Goal: Information Seeking & Learning: Check status

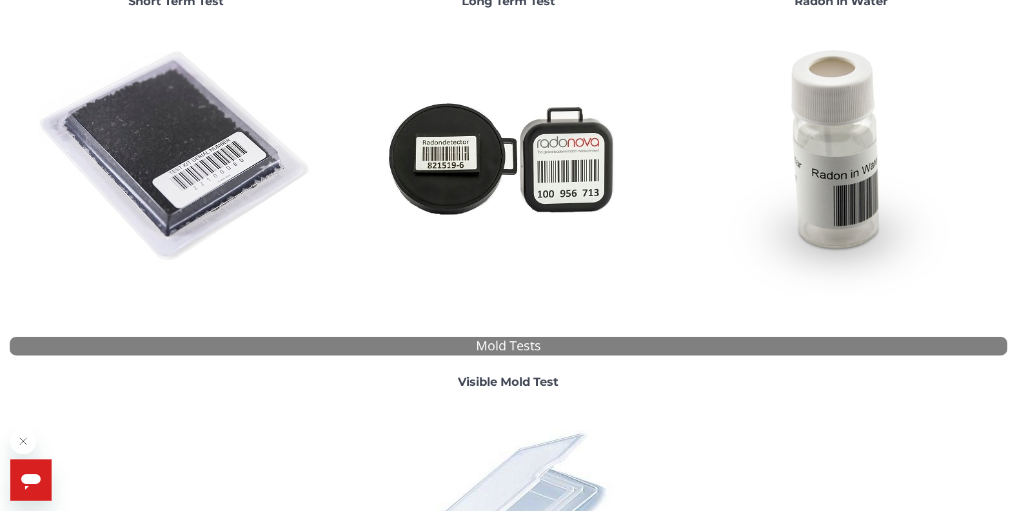
scroll to position [420, 0]
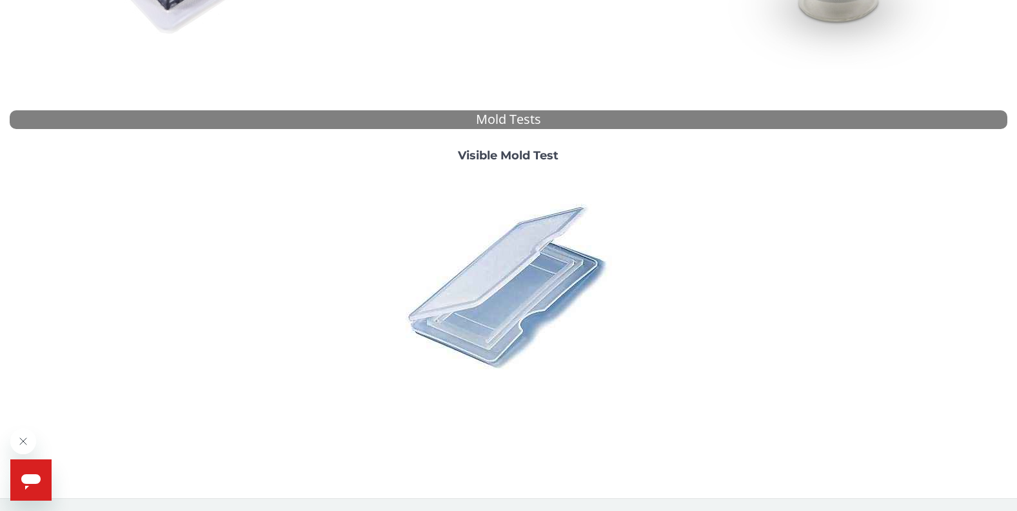
click at [59, 472] on span "Help" at bounding box center [59, 468] width 21 height 10
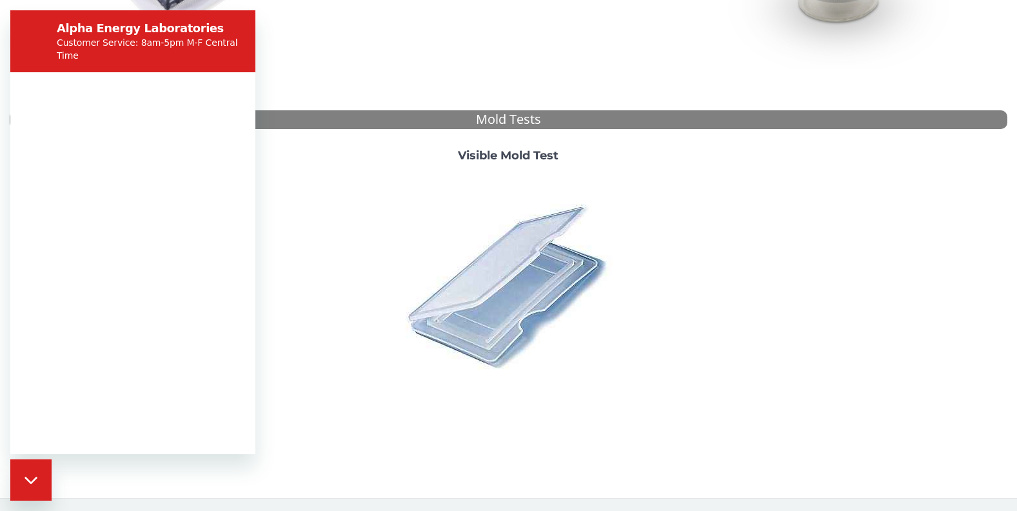
scroll to position [0, 0]
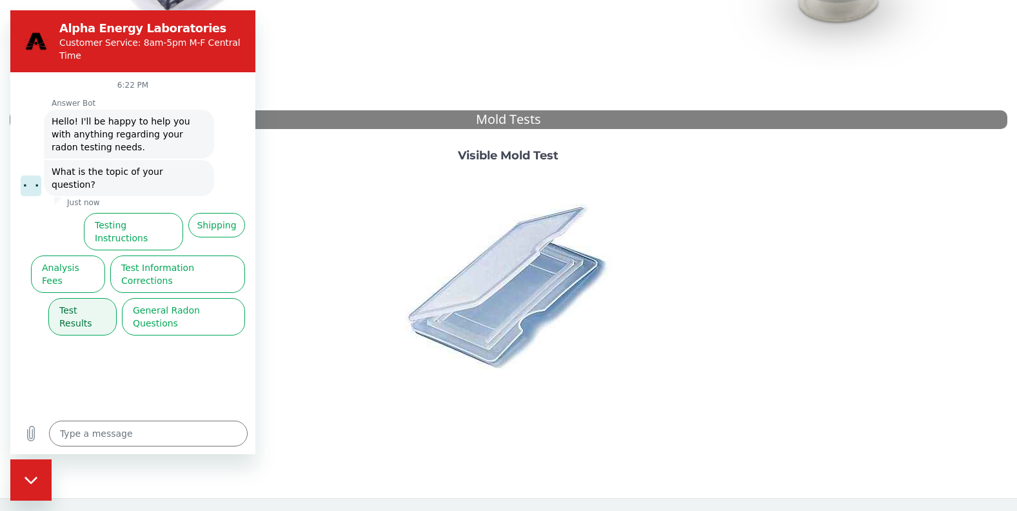
click at [94, 298] on button "Test Results" at bounding box center [82, 316] width 68 height 37
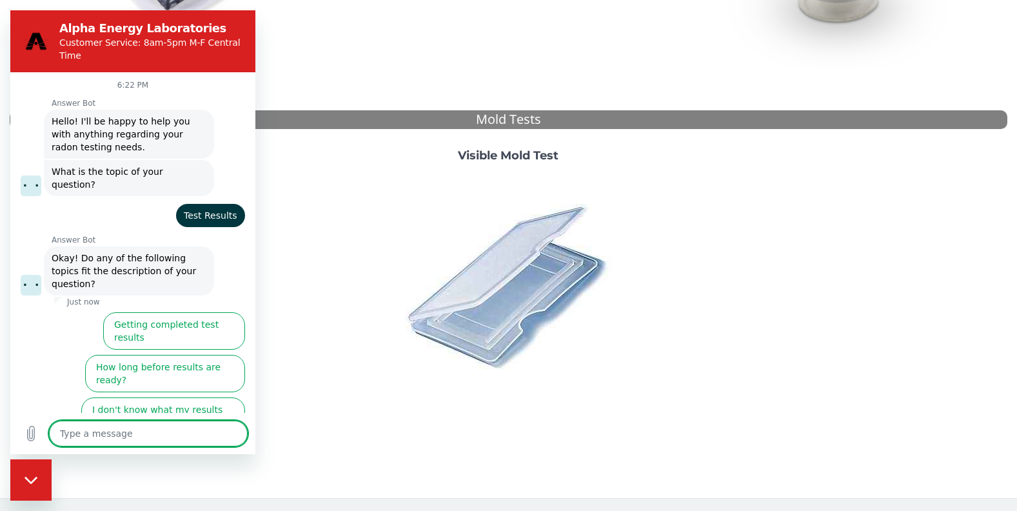
click at [156, 440] on button "I didn't get my test results" at bounding box center [182, 458] width 126 height 37
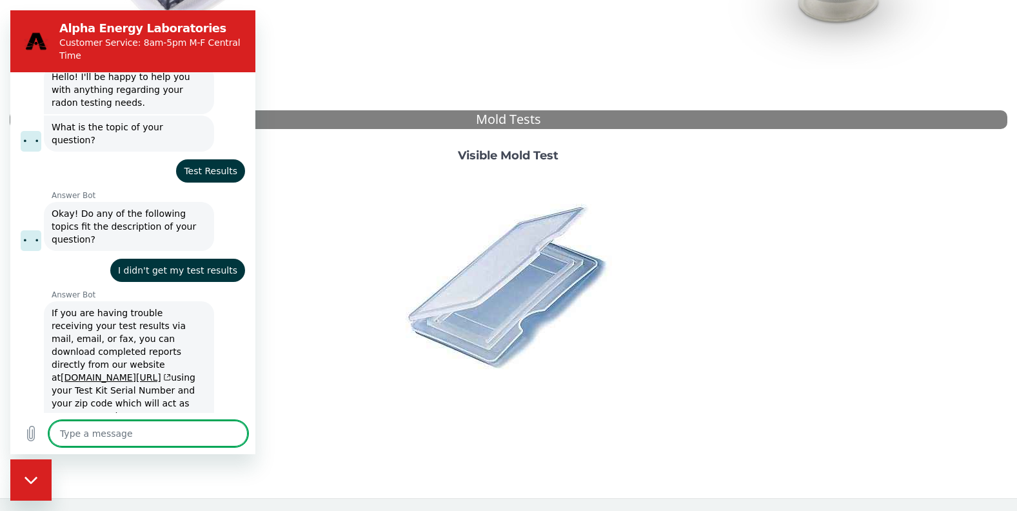
scroll to position [77, 0]
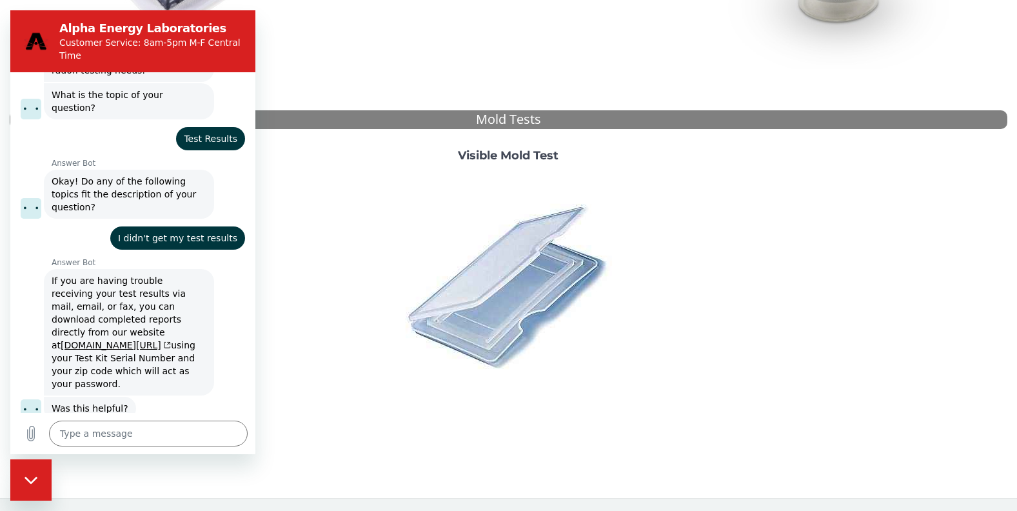
click at [157, 437] on button "No, I still need help" at bounding box center [196, 455] width 98 height 37
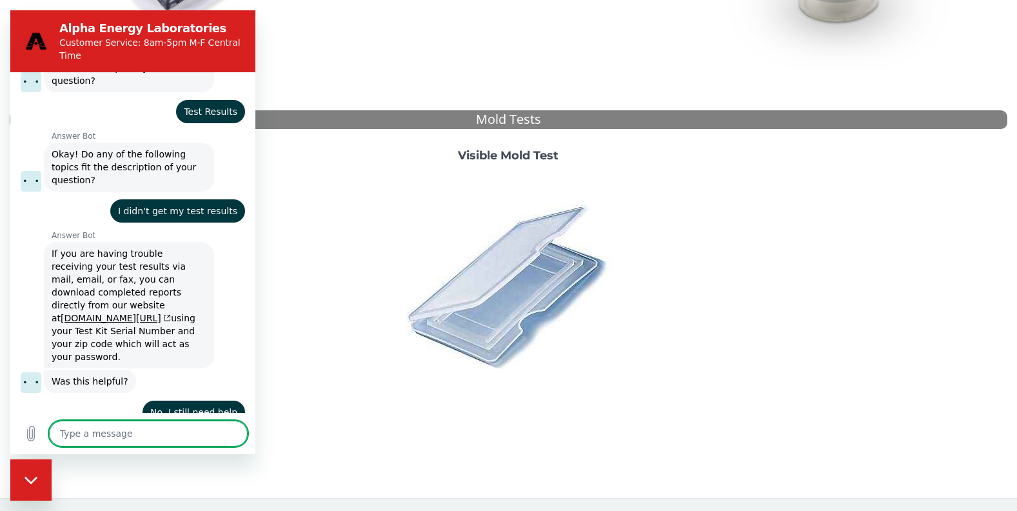
scroll to position [103, 0]
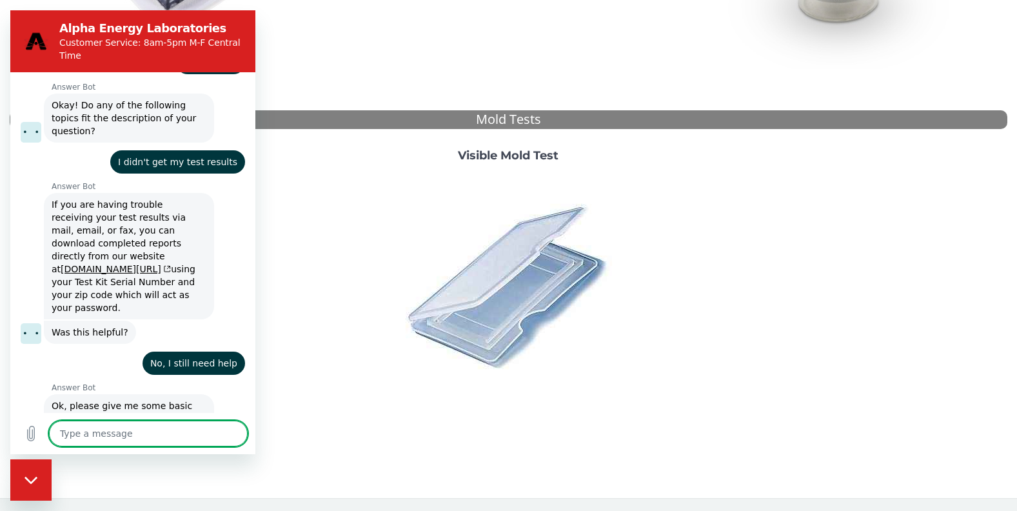
type textarea "x"
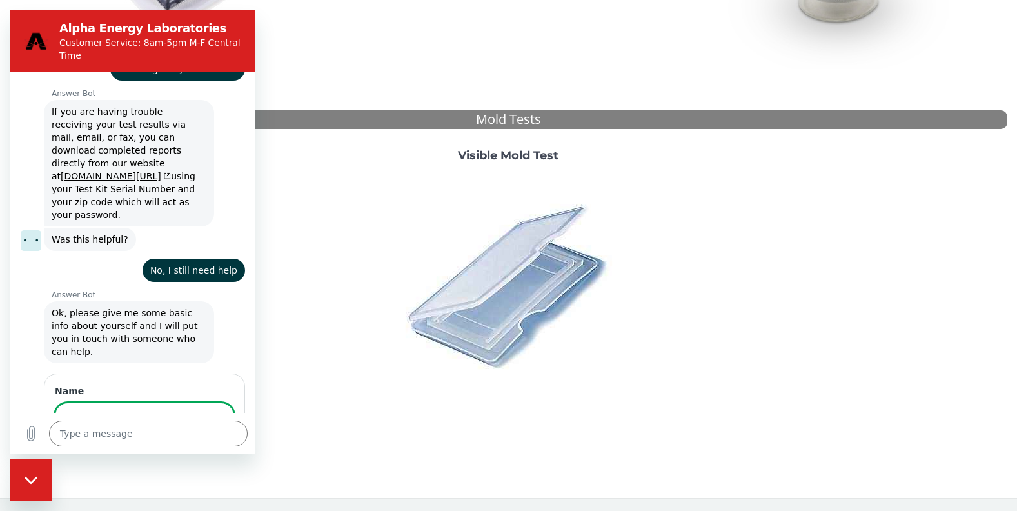
click at [119, 402] on input "Name" at bounding box center [144, 415] width 179 height 27
type input "[PERSON_NAME]"
click at [191, 440] on button "Next" at bounding box center [212, 453] width 43 height 26
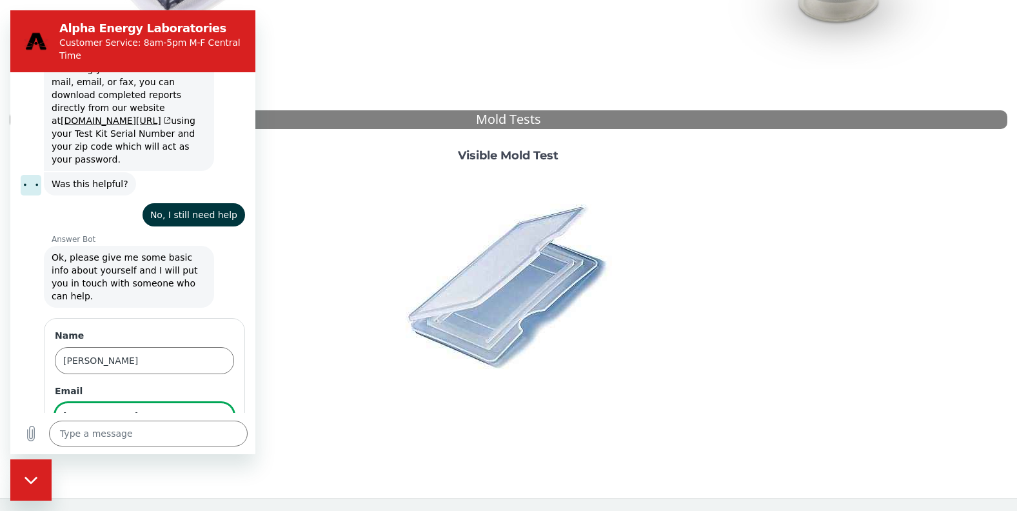
type input "[EMAIL_ADDRESS][DOMAIN_NAME]"
click at [206, 445] on span "Next" at bounding box center [212, 452] width 21 height 15
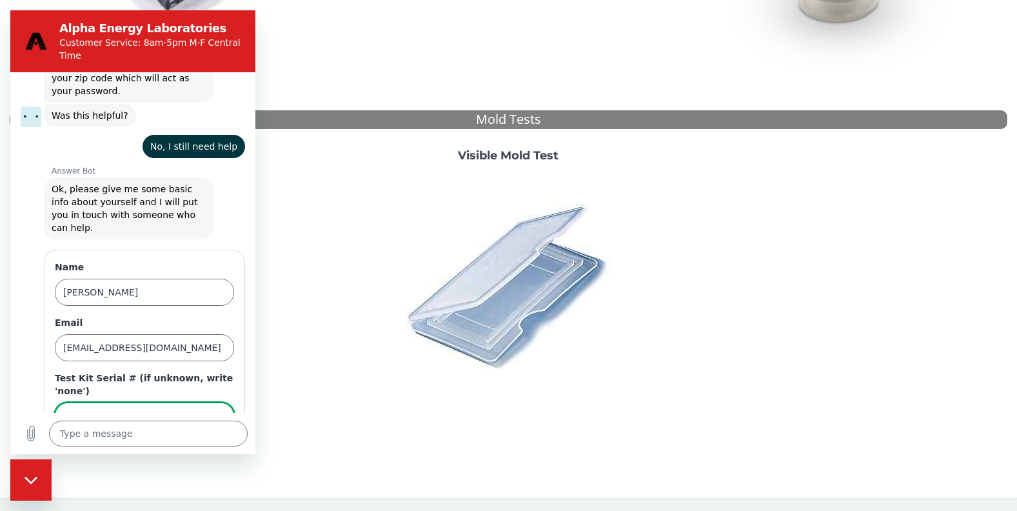
drag, startPoint x: 132, startPoint y: 353, endPoint x: 137, endPoint y: 358, distance: 6.9
click at [134, 402] on input "FE444713" at bounding box center [144, 415] width 179 height 27
type input "FE444713"
click at [201, 445] on span "Send" at bounding box center [212, 452] width 23 height 15
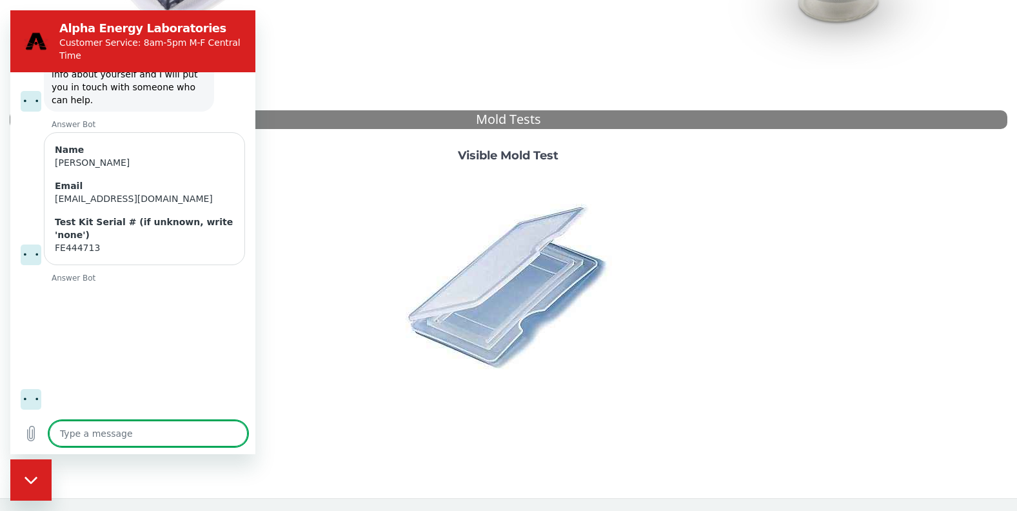
scroll to position [500, 0]
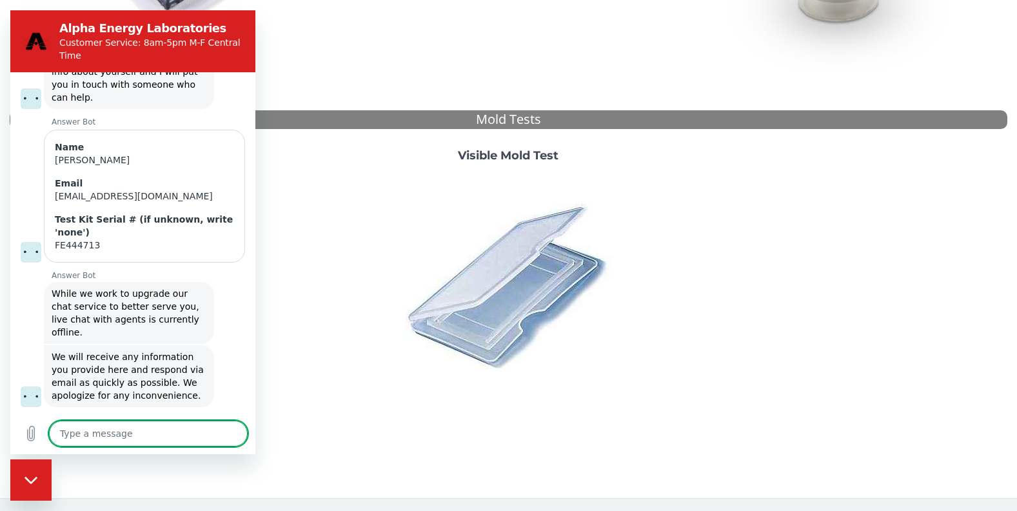
type textarea "x"
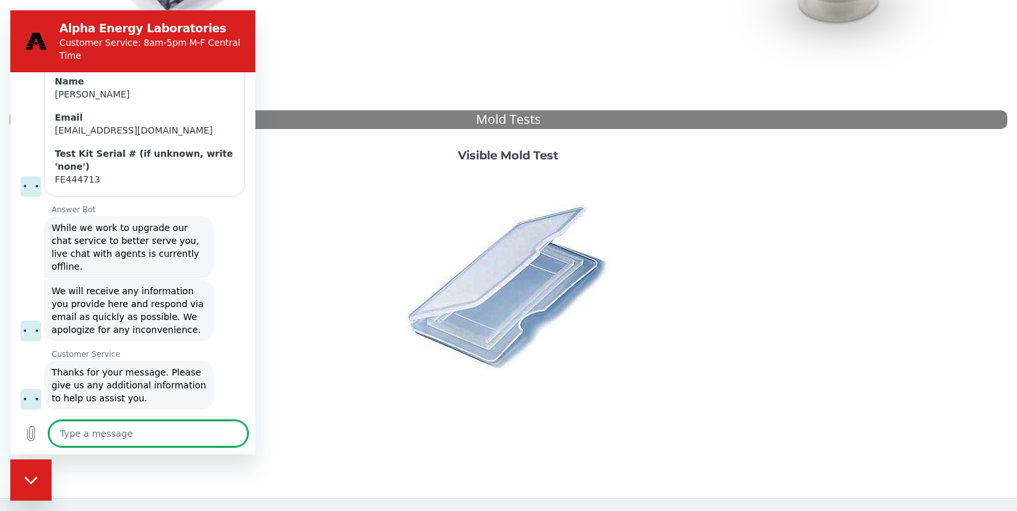
scroll to position [568, 0]
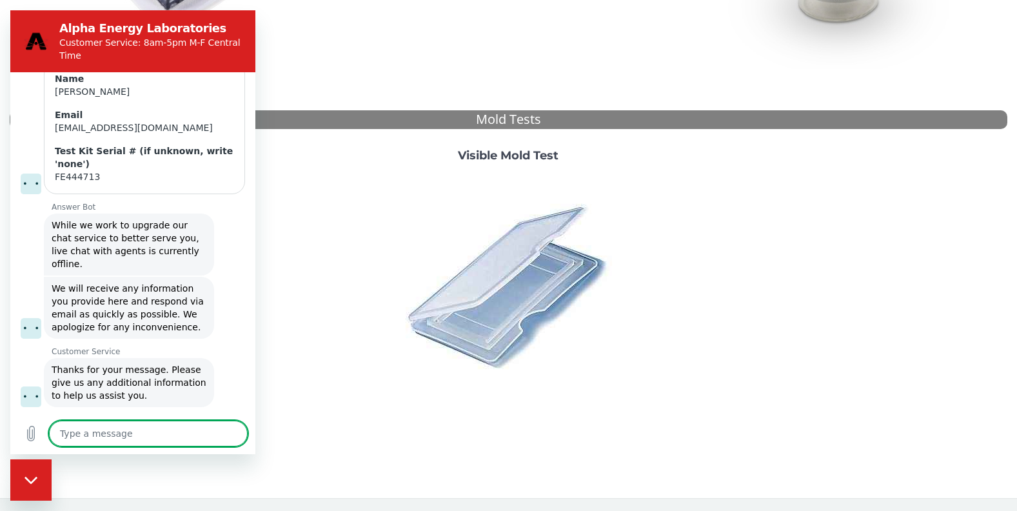
click at [164, 429] on textarea at bounding box center [148, 434] width 199 height 26
type textarea "o"
type textarea "x"
type textarea "ok"
type textarea "x"
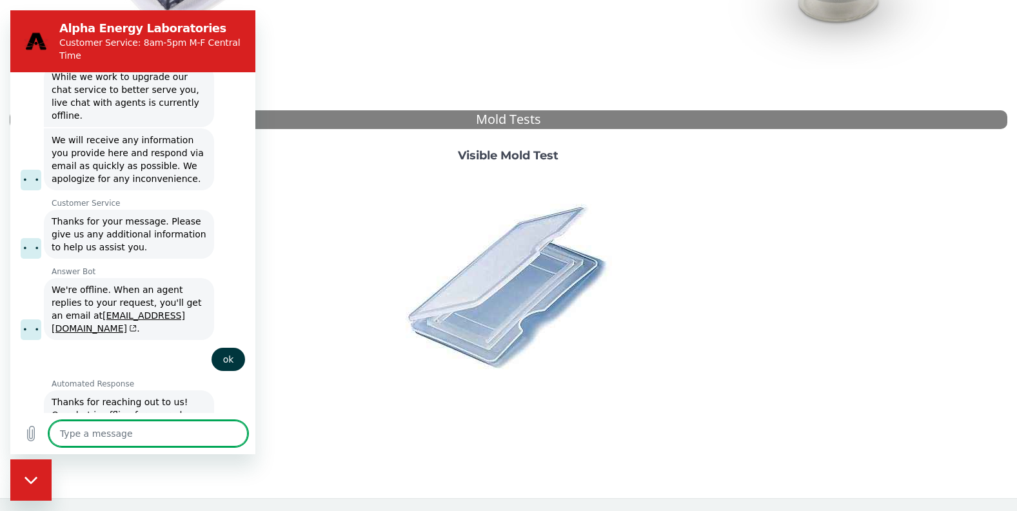
scroll to position [719, 0]
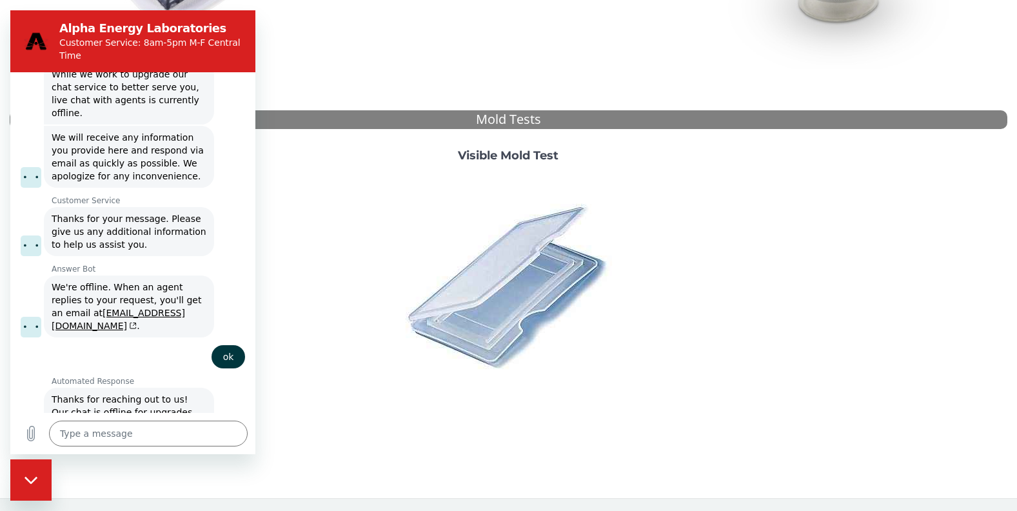
click at [239, 28] on h2 "Alpha Energy Laboratories" at bounding box center [150, 28] width 183 height 15
click at [29, 483] on icon "Close messaging window" at bounding box center [32, 480] width 14 height 8
type textarea "x"
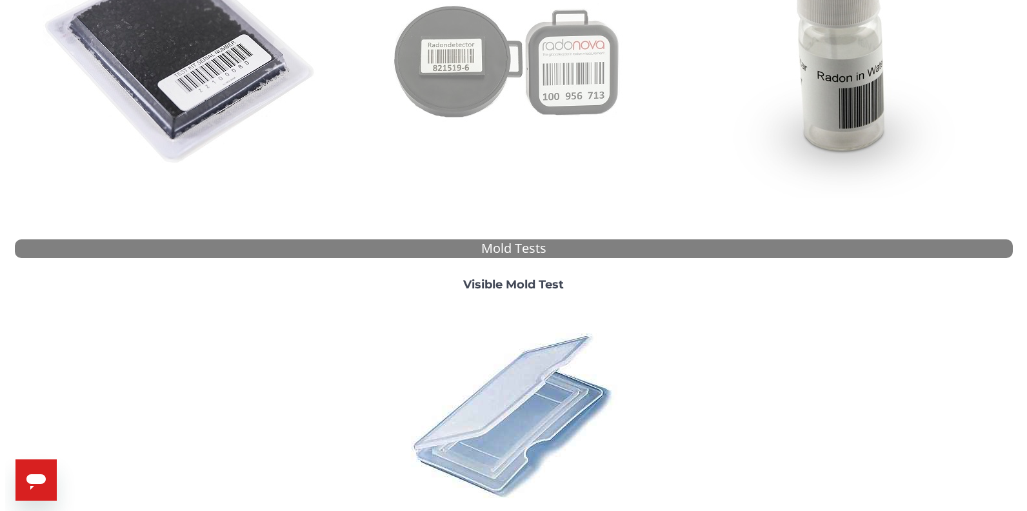
scroll to position [0, 0]
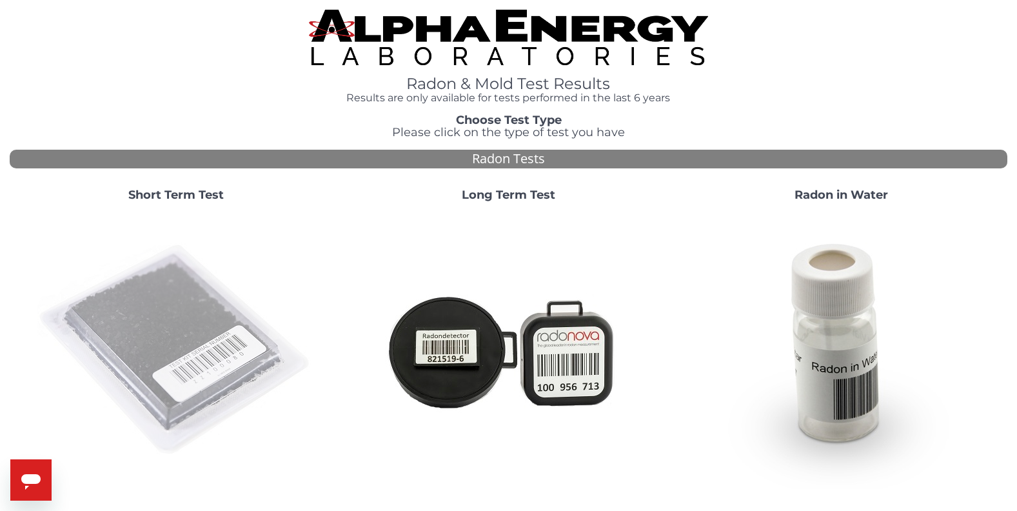
click at [164, 315] on img at bounding box center [175, 350] width 277 height 277
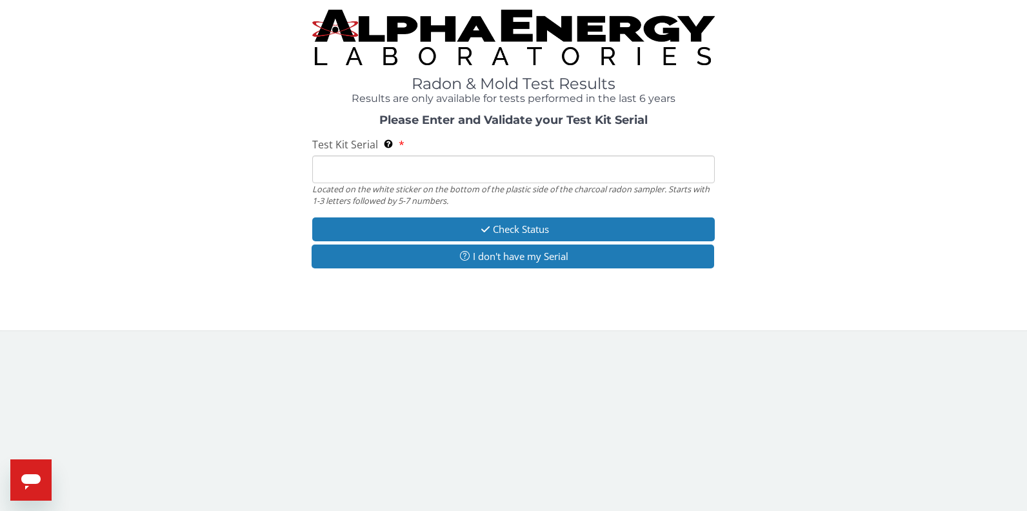
click at [375, 169] on input "Test Kit Serial Located on the white sticker on the bottom of the plastic side …" at bounding box center [513, 169] width 403 height 28
type input "FE444713"
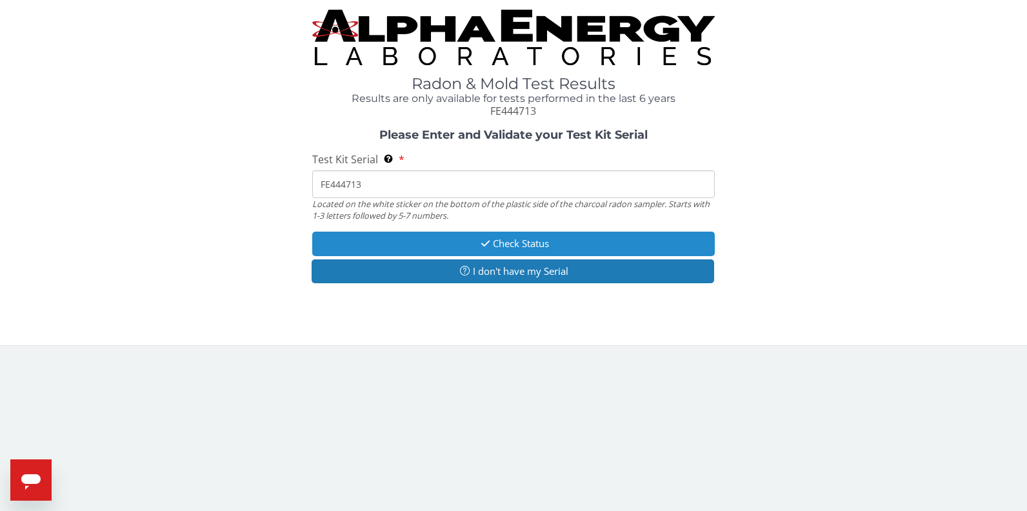
click at [513, 244] on button "Check Status" at bounding box center [513, 244] width 403 height 24
